Goal: Navigation & Orientation: Understand site structure

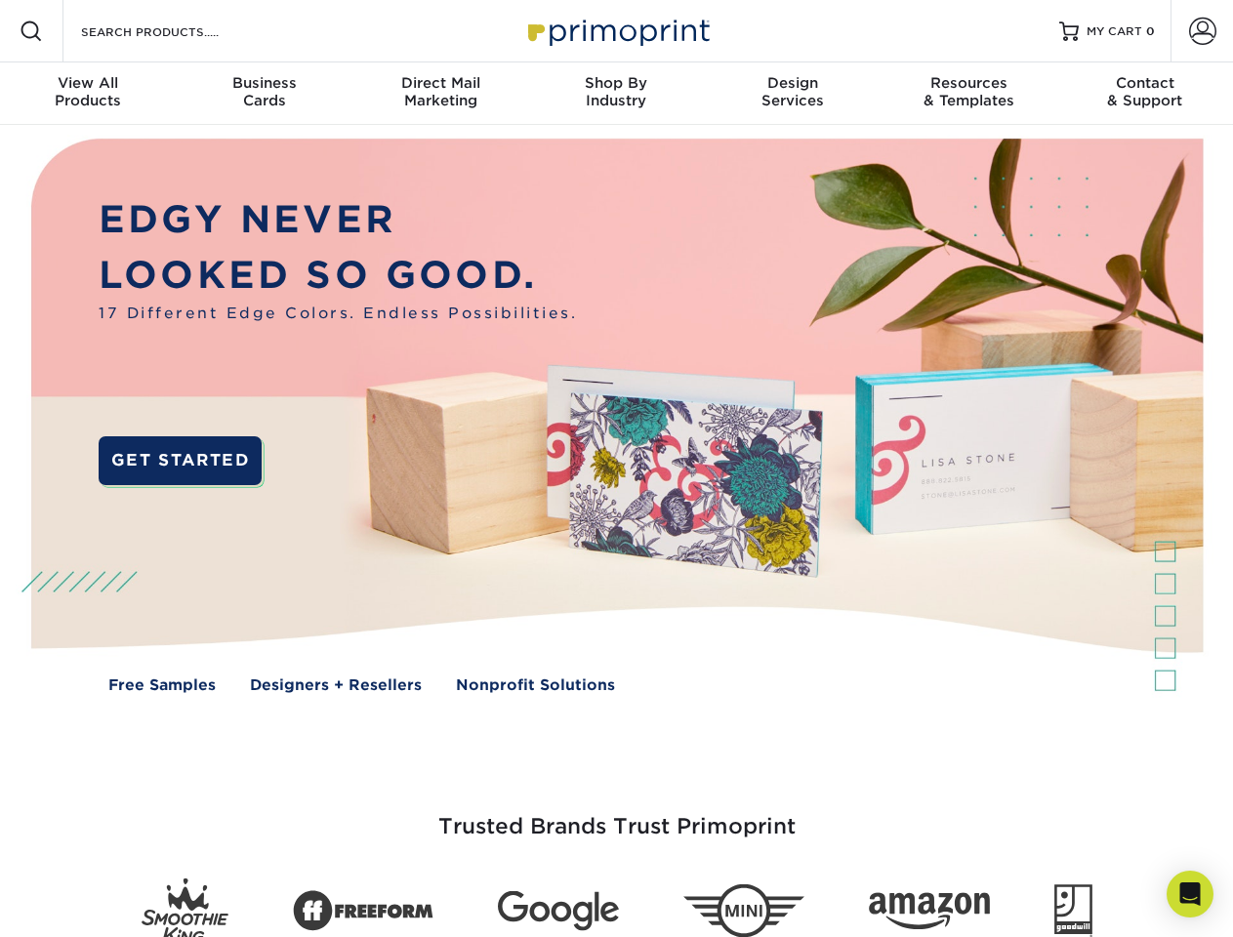
click at [616, 469] on img at bounding box center [616, 430] width 1220 height 610
click at [31, 31] on span at bounding box center [31, 31] width 23 height 23
click at [1202, 31] on span at bounding box center [1202, 31] width 27 height 27
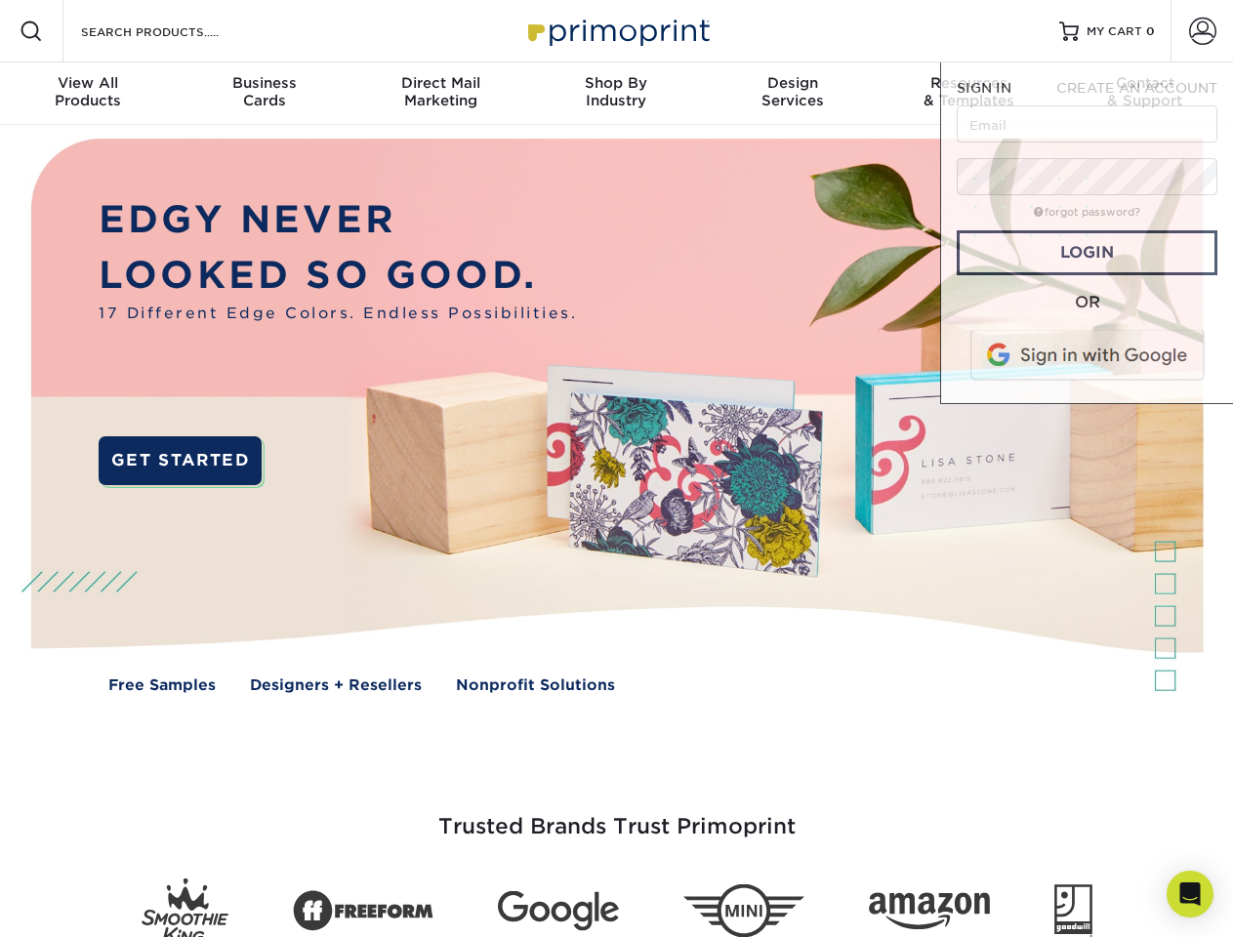
click at [88, 94] on div "View All Products" at bounding box center [88, 91] width 176 height 35
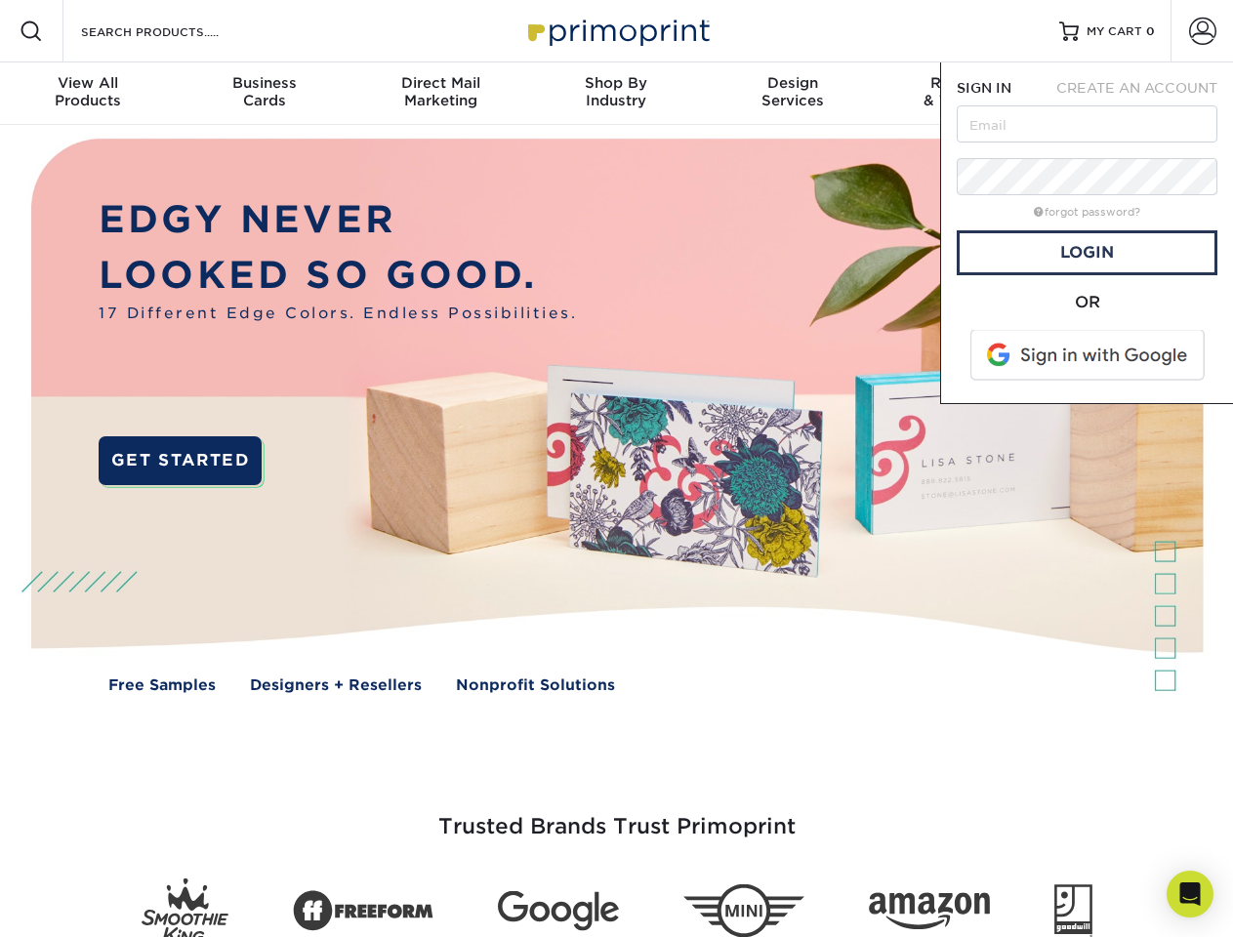
click at [264, 94] on div "Business Cards" at bounding box center [264, 91] width 176 height 35
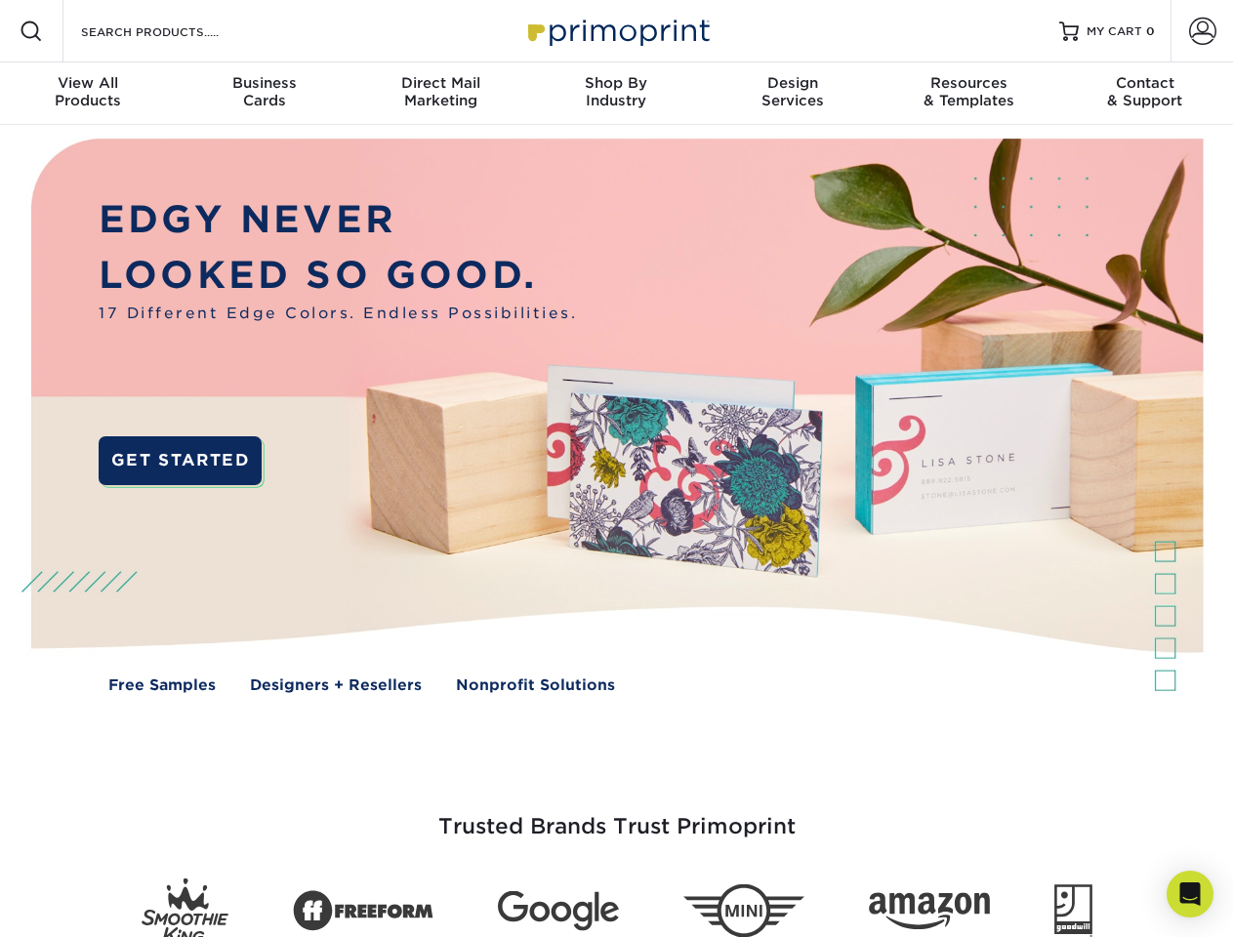
click at [440, 94] on div "Direct Mail Marketing" at bounding box center [440, 91] width 176 height 35
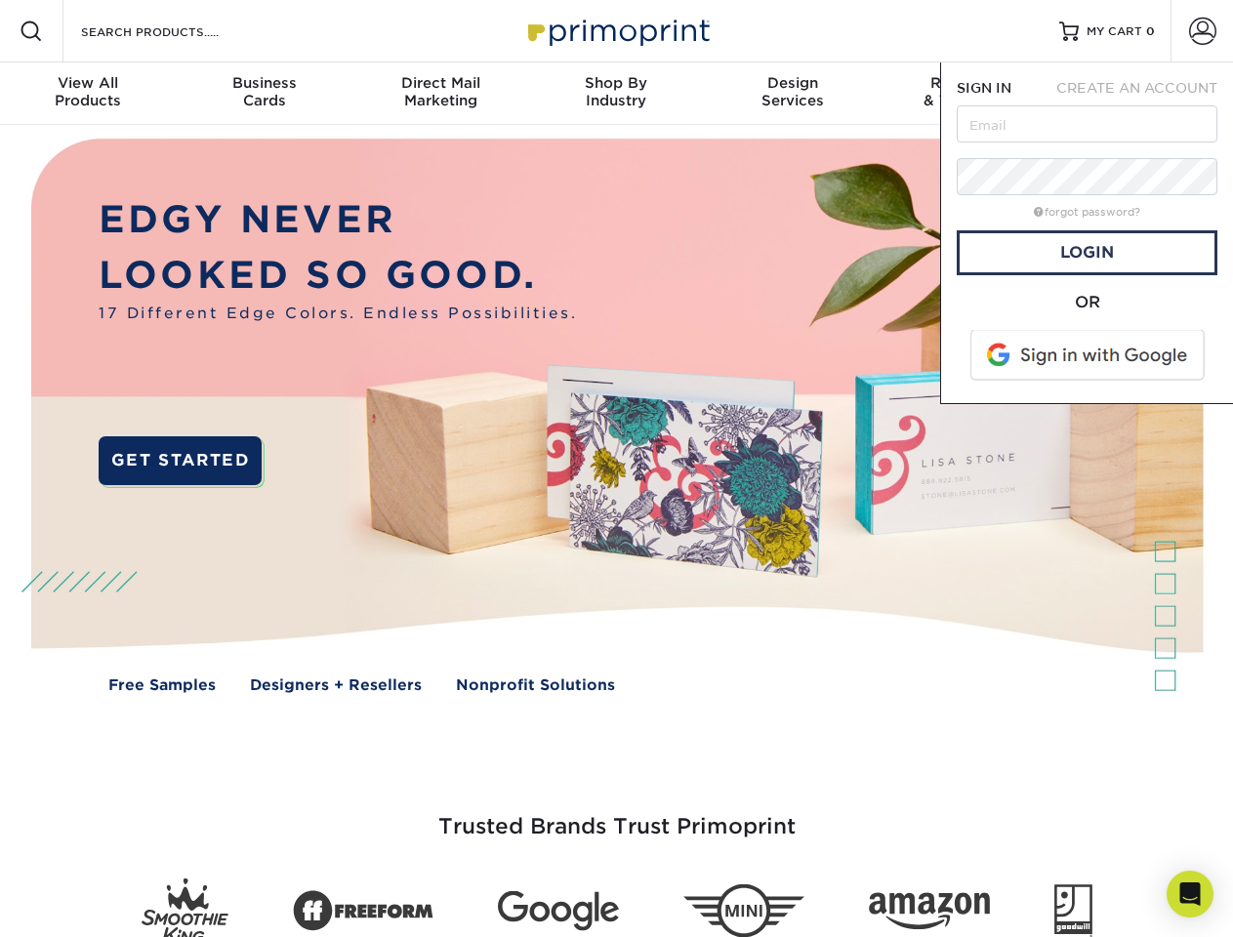
click at [616, 94] on div "Shop By Industry" at bounding box center [616, 91] width 176 height 35
click at [793, 94] on div "Design Services" at bounding box center [793, 91] width 176 height 35
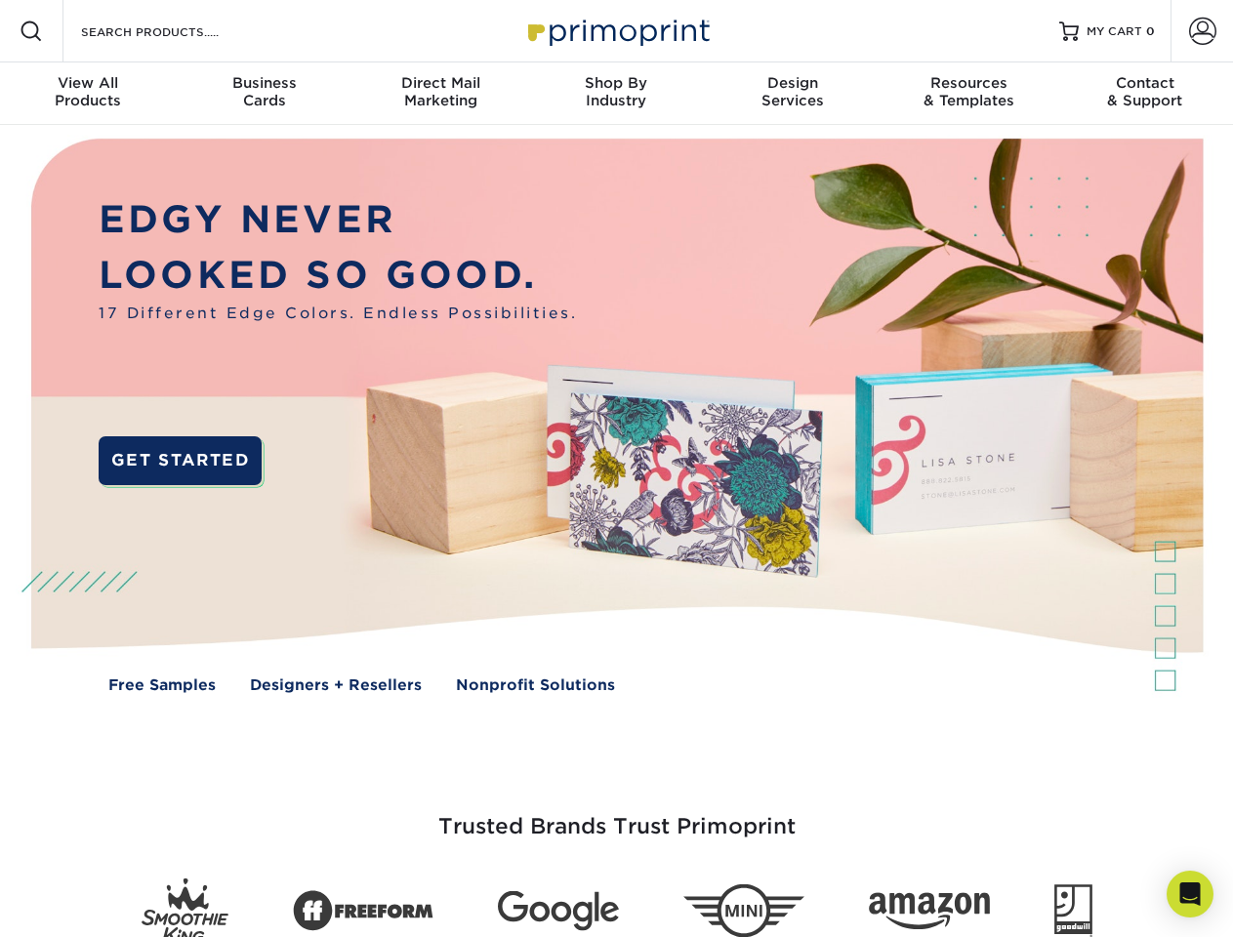
click at [968, 94] on span "SIGN IN" at bounding box center [984, 88] width 55 height 16
click at [1145, 94] on div "Contact & Support" at bounding box center [1145, 91] width 176 height 35
